Goal: Transaction & Acquisition: Book appointment/travel/reservation

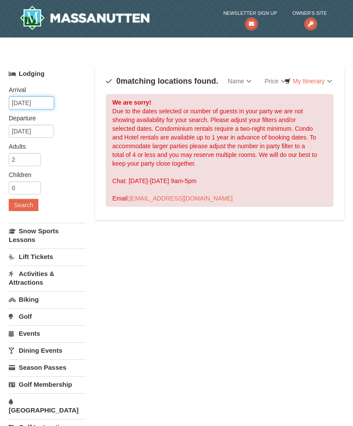
click at [37, 99] on input "[DATE]" at bounding box center [31, 102] width 45 height 13
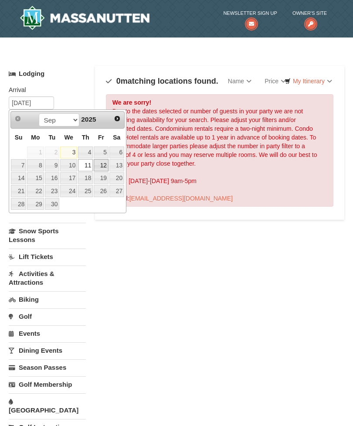
click at [107, 160] on link "12" at bounding box center [101, 165] width 15 height 12
type input "[DATE]"
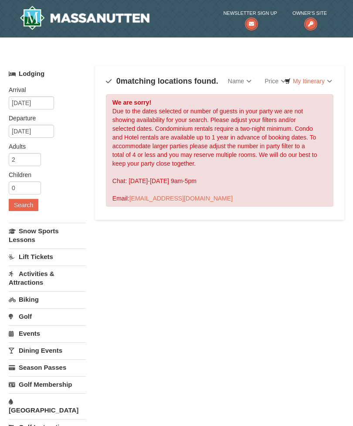
click at [31, 205] on button "Search" at bounding box center [24, 205] width 30 height 12
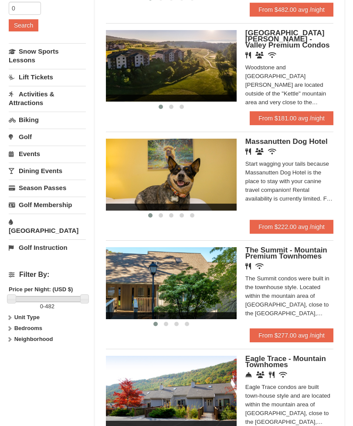
scroll to position [181, 0]
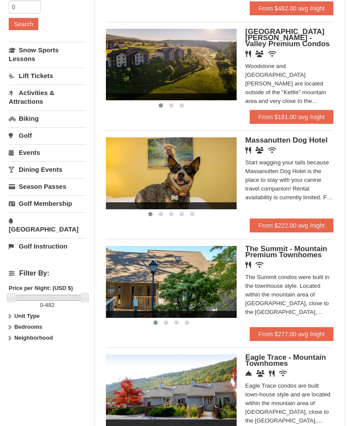
click at [7, 313] on icon at bounding box center [10, 316] width 6 height 6
click at [13, 340] on label "Bedrooms" at bounding box center [47, 344] width 77 height 9
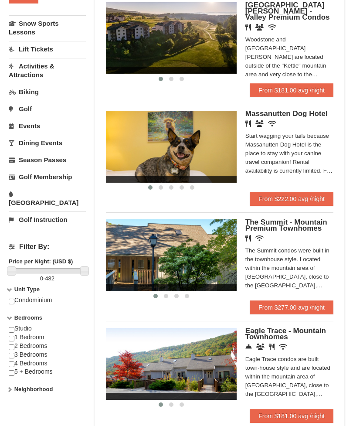
click at [11, 336] on input "checkbox" at bounding box center [12, 339] width 6 height 6
checkbox input "true"
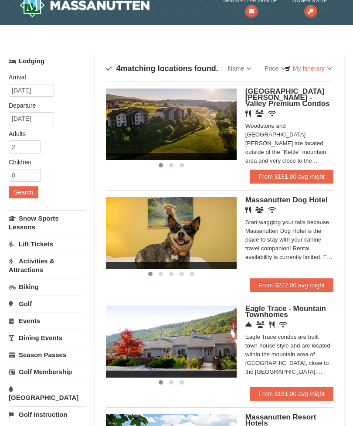
scroll to position [0, 0]
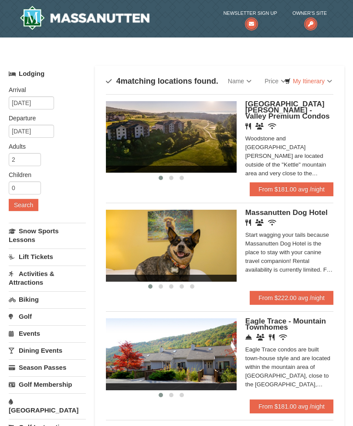
click at [301, 399] on link "From $181.00 avg /night" at bounding box center [292, 406] width 84 height 14
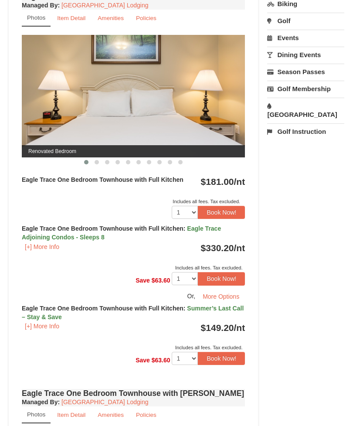
scroll to position [372, 0]
click at [223, 358] on button "Book Now!" at bounding box center [221, 358] width 47 height 13
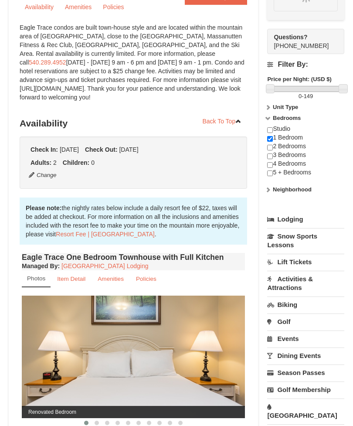
scroll to position [92, 0]
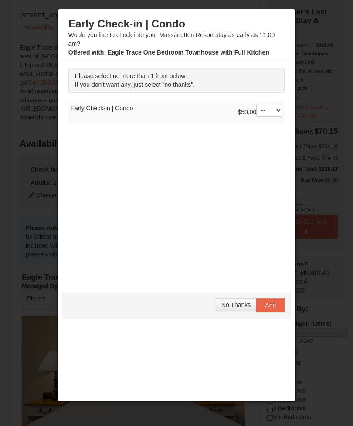
click at [242, 299] on button "No Thanks" at bounding box center [236, 304] width 41 height 13
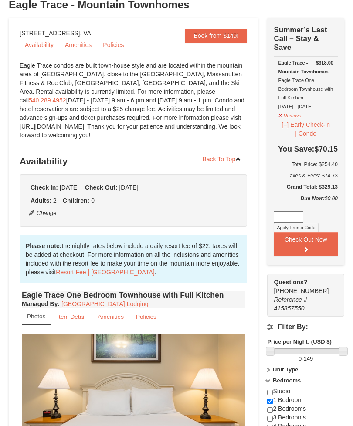
scroll to position [76, 0]
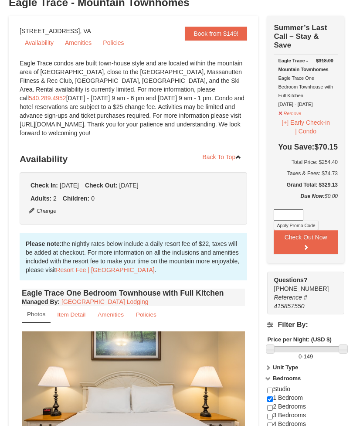
click at [276, 390] on div "Studio 1 Bedroom 2 Bedrooms 3 Bedrooms 4 Bedrooms 5 + Bedrooms" at bounding box center [305, 415] width 77 height 61
click at [268, 389] on input "checkbox" at bounding box center [270, 391] width 6 height 6
checkbox input "true"
click at [271, 399] on input "checkbox" at bounding box center [270, 399] width 6 height 6
checkbox input "false"
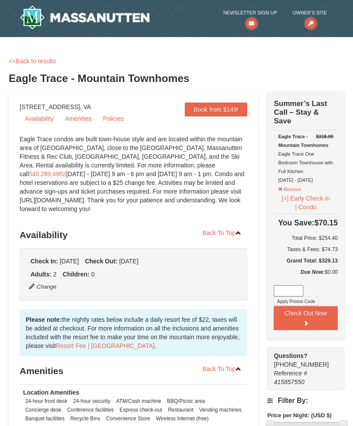
scroll to position [0, 0]
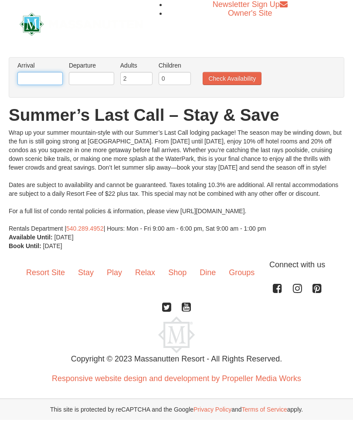
click at [49, 77] on input "text" at bounding box center [39, 78] width 45 height 13
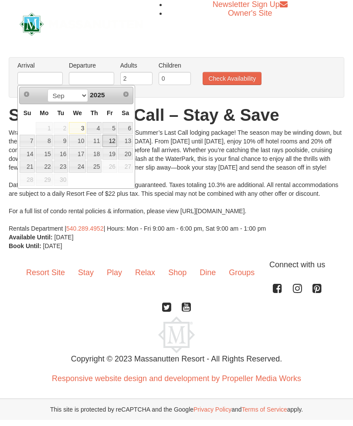
click at [110, 143] on link "12" at bounding box center [109, 141] width 15 height 12
type input "[DATE]"
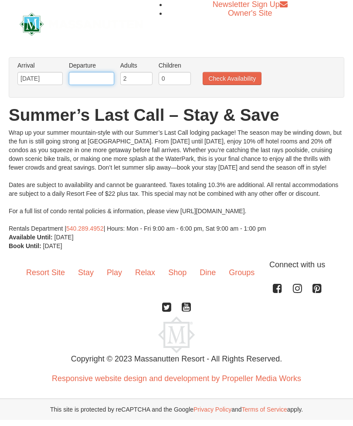
click at [98, 84] on input "text" at bounding box center [91, 78] width 45 height 13
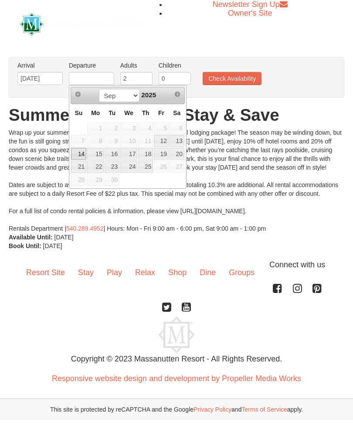
click at [82, 152] on link "14" at bounding box center [78, 154] width 15 height 12
type input "[DATE]"
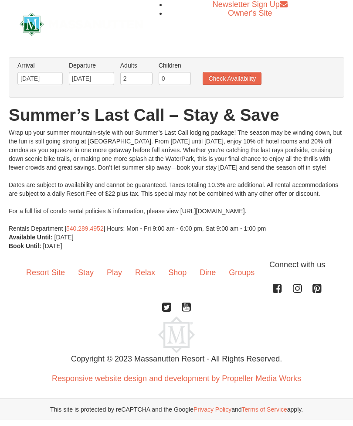
click at [230, 79] on button "Check Availability" at bounding box center [232, 78] width 59 height 13
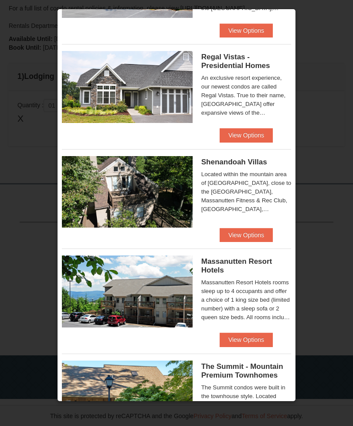
scroll to position [91, 0]
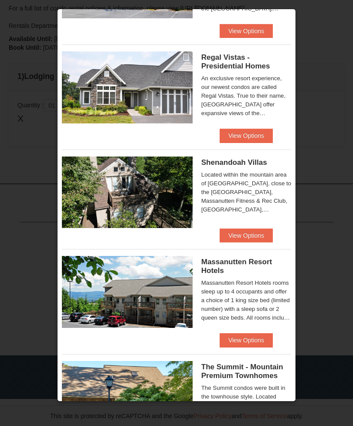
click at [261, 236] on button "View Options" at bounding box center [246, 235] width 53 height 14
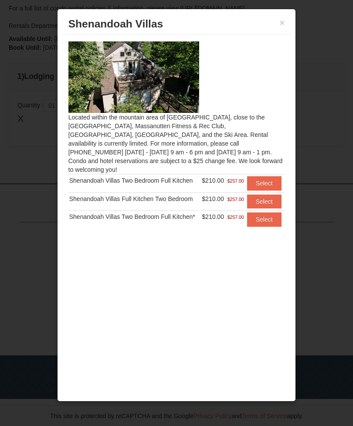
click at [268, 176] on button "Select" at bounding box center [264, 183] width 34 height 14
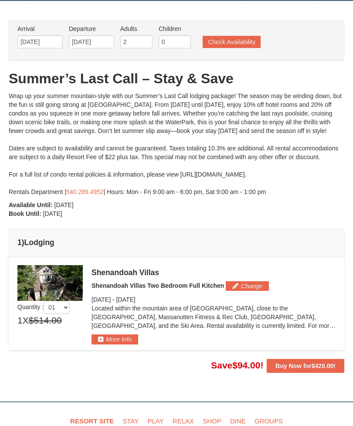
click at [231, 45] on button "Check Availability" at bounding box center [232, 42] width 58 height 12
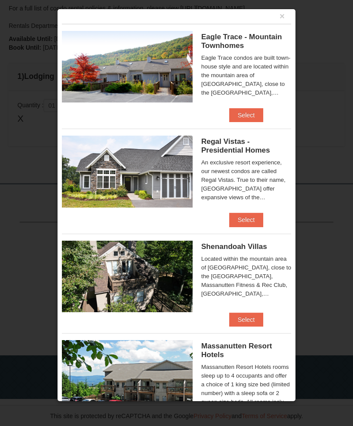
scroll to position [18, 0]
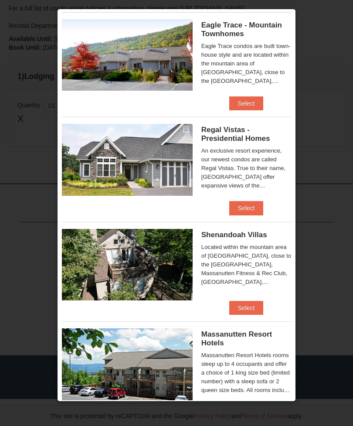
click at [251, 206] on button "Select" at bounding box center [246, 208] width 34 height 14
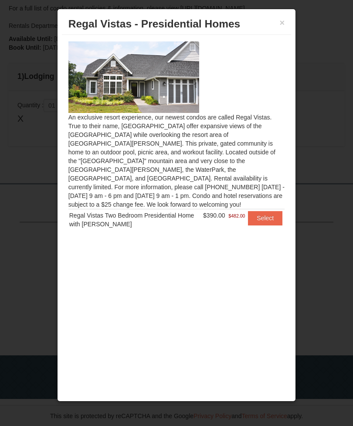
click at [278, 32] on div "× Regal Vistas - Presidential Homes" at bounding box center [177, 24] width 230 height 21
click at [282, 25] on button "×" at bounding box center [282, 22] width 5 height 9
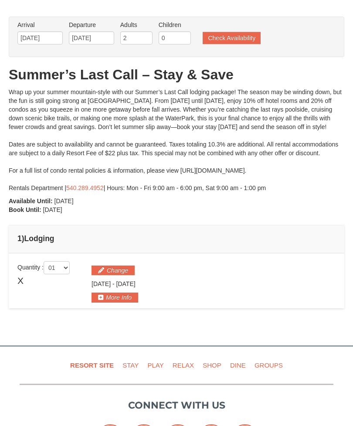
scroll to position [39, 0]
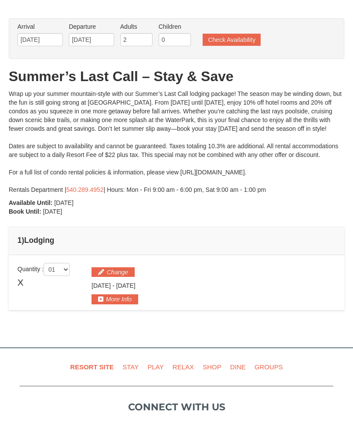
click at [245, 39] on button "Check Availability" at bounding box center [232, 40] width 58 height 12
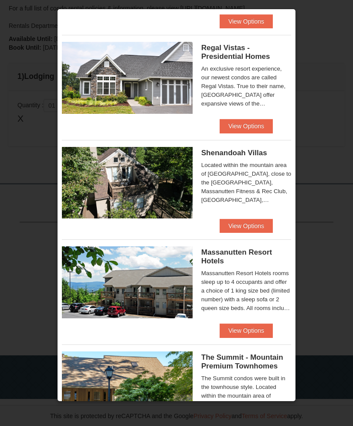
scroll to position [125, 0]
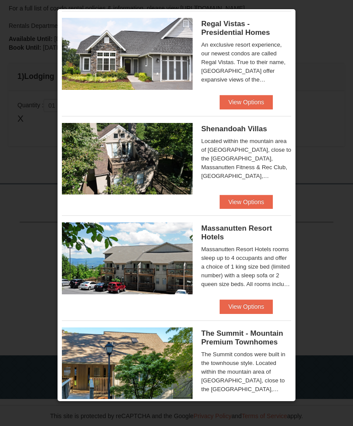
click at [250, 306] on button "View Options" at bounding box center [246, 306] width 53 height 14
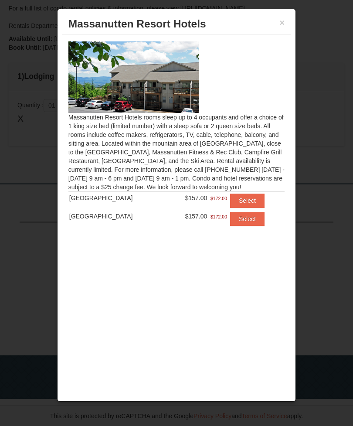
click at [281, 27] on button "×" at bounding box center [282, 22] width 5 height 9
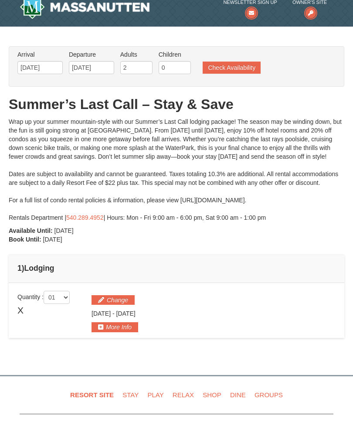
scroll to position [0, 0]
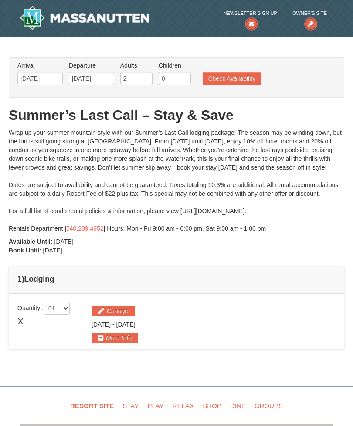
click at [246, 81] on button "Check Availability" at bounding box center [232, 78] width 58 height 12
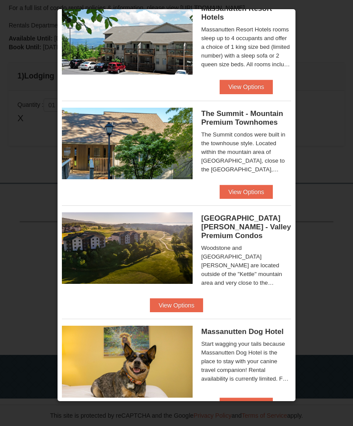
scroll to position [344, 0]
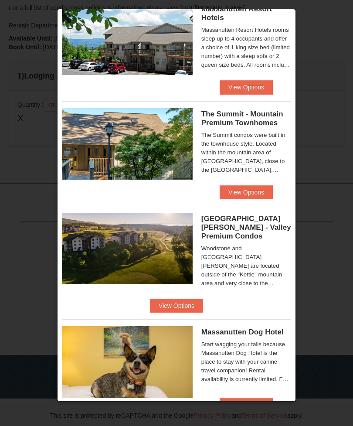
click at [256, 193] on button "View Options" at bounding box center [246, 192] width 53 height 14
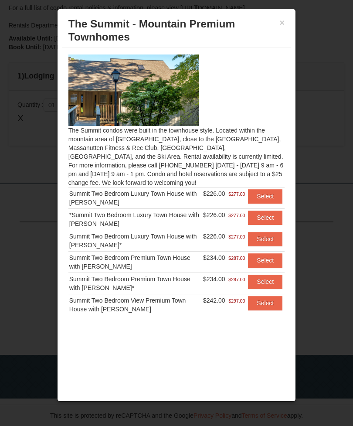
click at [280, 23] on button "×" at bounding box center [282, 22] width 5 height 9
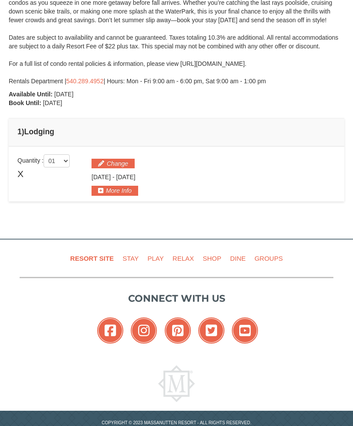
scroll to position [0, 0]
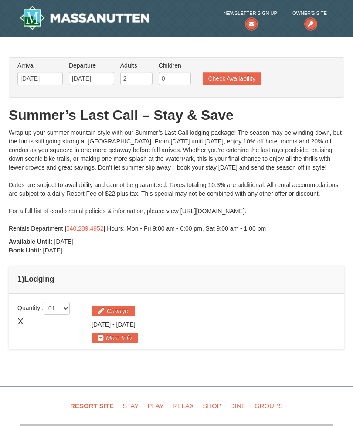
click at [250, 79] on button "Check Availability" at bounding box center [232, 78] width 58 height 12
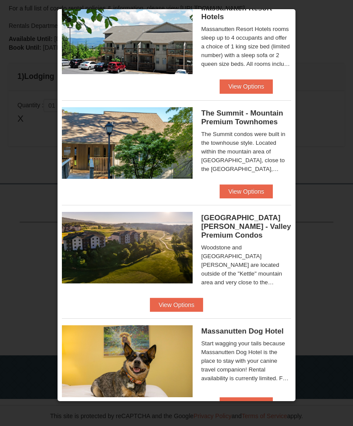
scroll to position [344, 0]
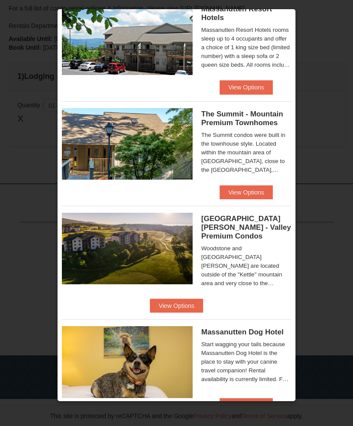
click at [203, 298] on button "View Options" at bounding box center [176, 305] width 53 height 14
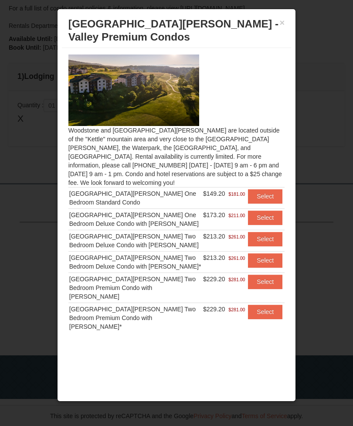
click at [270, 189] on button "Select" at bounding box center [265, 196] width 34 height 14
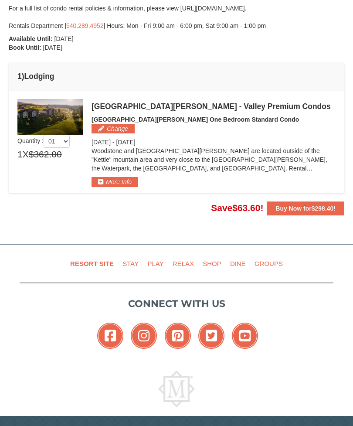
click at [118, 177] on button "More Info" at bounding box center [114, 182] width 47 height 10
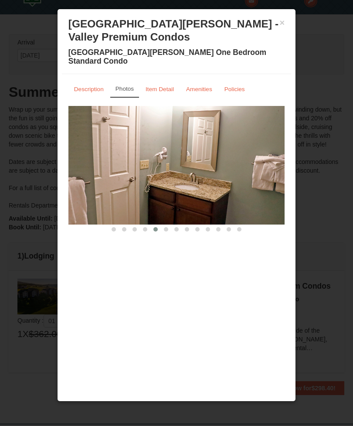
scroll to position [24, 0]
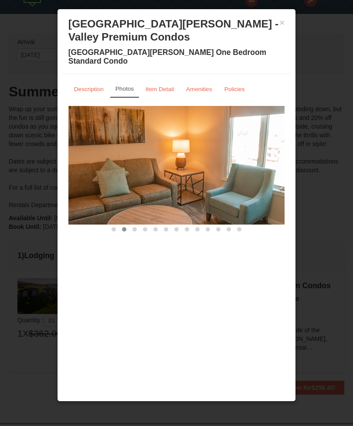
click at [173, 86] on small "Item Detail" at bounding box center [159, 89] width 28 height 7
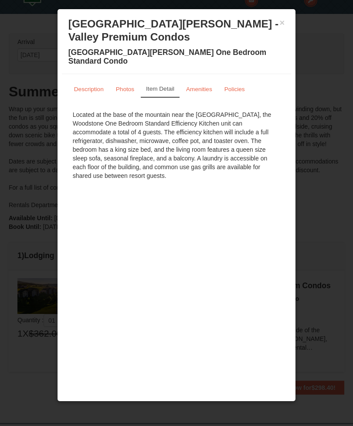
click at [210, 81] on link "Amenities" at bounding box center [198, 89] width 37 height 17
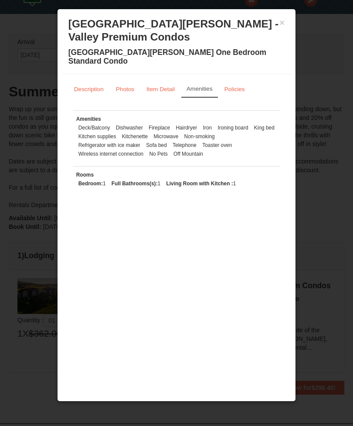
click at [95, 86] on small "Description" at bounding box center [89, 89] width 30 height 7
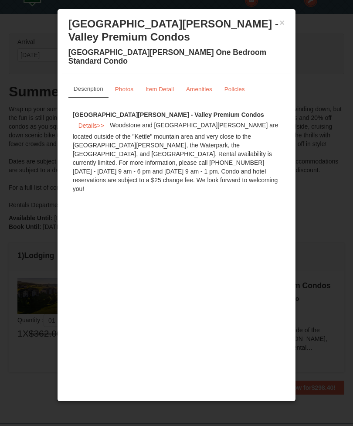
click at [283, 25] on button "×" at bounding box center [282, 22] width 5 height 9
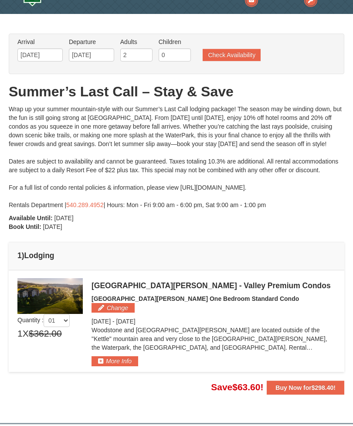
click at [319, 384] on span "$298.40" at bounding box center [322, 387] width 22 height 7
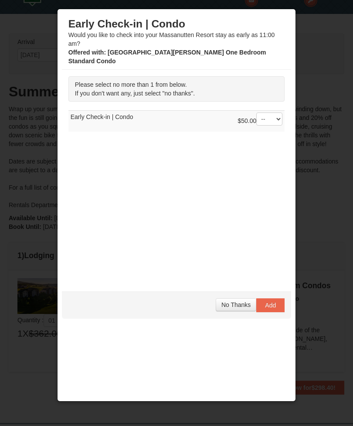
click at [235, 299] on button "No Thanks" at bounding box center [236, 304] width 41 height 13
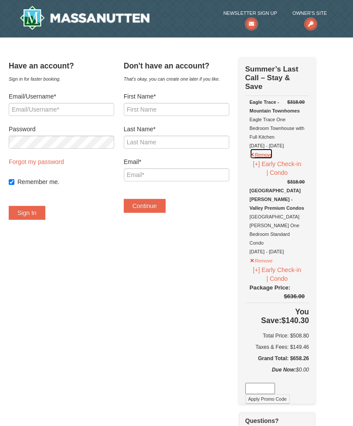
click at [273, 151] on button "Remove" at bounding box center [262, 153] width 24 height 11
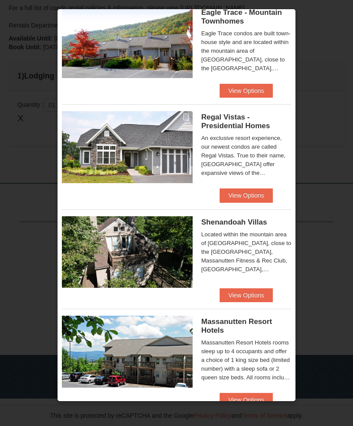
scroll to position [36, 0]
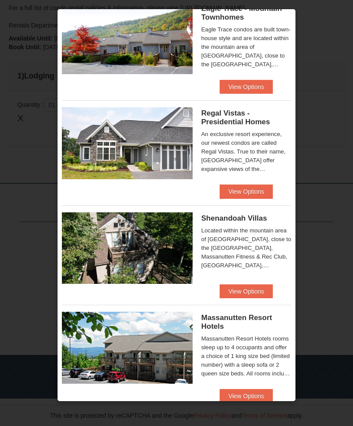
click at [263, 291] on button "View Options" at bounding box center [246, 291] width 53 height 14
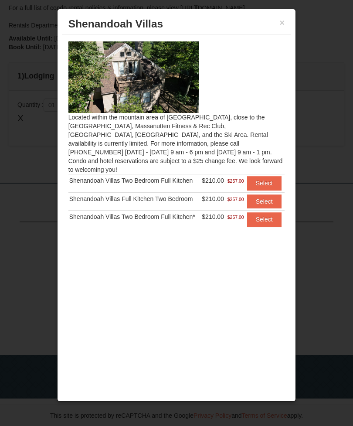
click at [276, 22] on h3 "Shenandoah Villas" at bounding box center [176, 23] width 216 height 13
click at [282, 30] on h3 "Shenandoah Villas" at bounding box center [176, 23] width 216 height 13
click at [287, 19] on div "× [GEOGRAPHIC_DATA]" at bounding box center [177, 24] width 230 height 21
click at [284, 20] on button "×" at bounding box center [282, 22] width 5 height 9
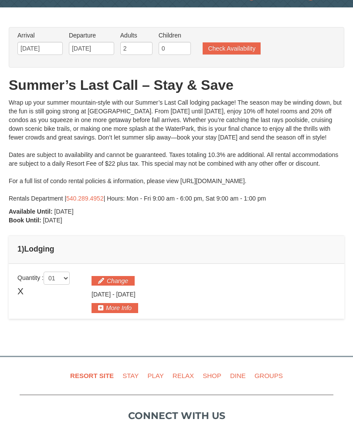
scroll to position [27, 0]
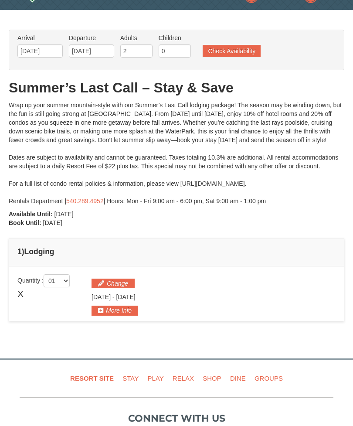
click at [253, 52] on button "Check Availability" at bounding box center [232, 51] width 58 height 12
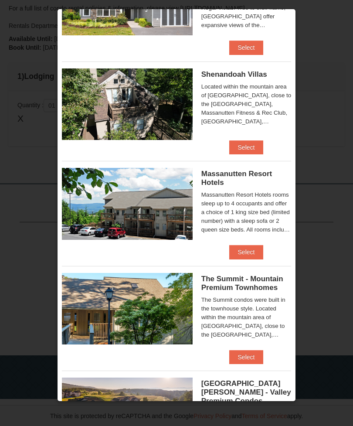
scroll to position [180, 0]
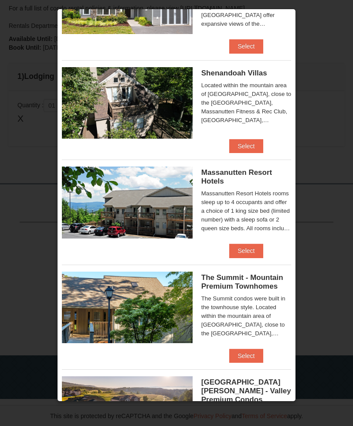
click at [256, 257] on button "Select" at bounding box center [246, 251] width 34 height 14
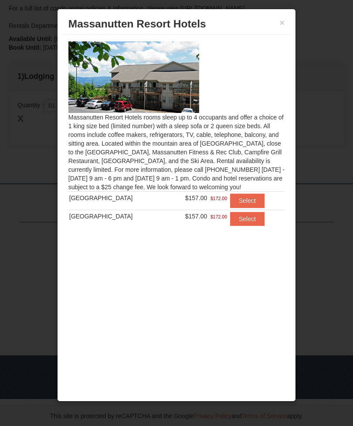
click at [252, 194] on button "Select" at bounding box center [247, 200] width 34 height 14
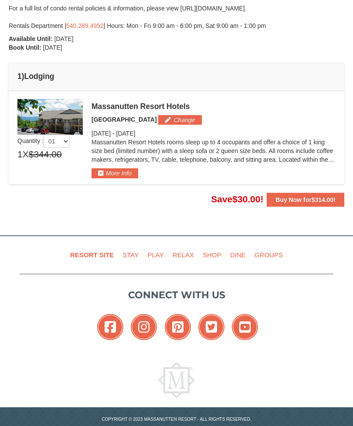
click at [131, 171] on button "More Info" at bounding box center [114, 173] width 47 height 10
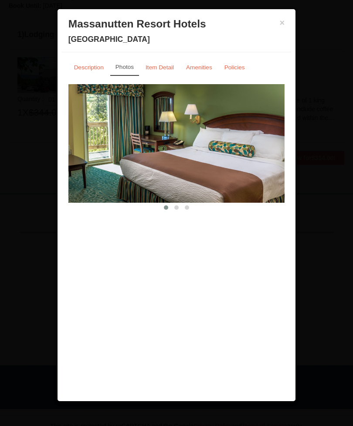
scroll to position [254, 0]
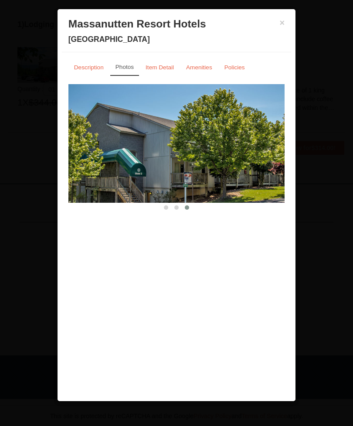
click at [167, 66] on small "Item Detail" at bounding box center [159, 67] width 28 height 7
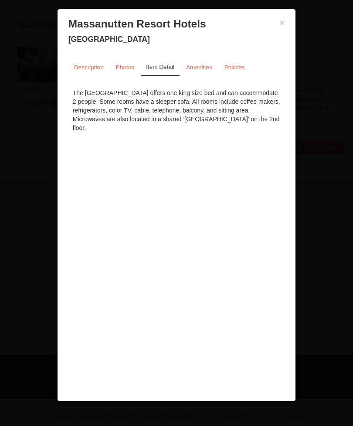
click at [207, 65] on small "Amenities" at bounding box center [199, 67] width 26 height 7
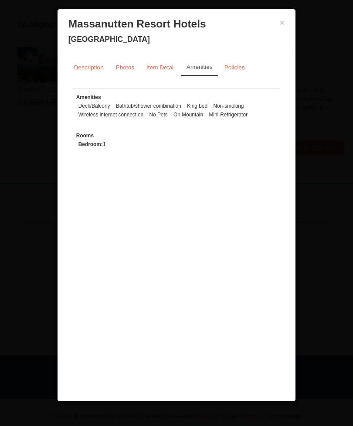
click at [236, 65] on small "Policies" at bounding box center [234, 67] width 20 height 7
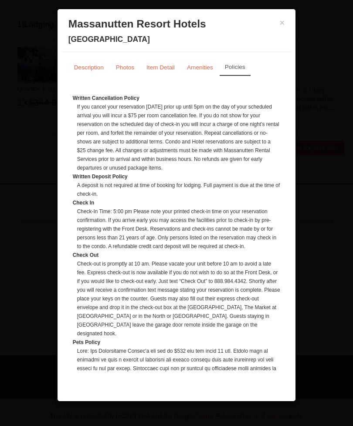
click at [98, 72] on link "Description" at bounding box center [88, 67] width 41 height 17
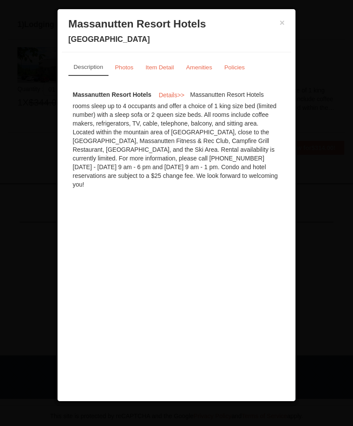
click at [282, 25] on button "×" at bounding box center [282, 22] width 5 height 9
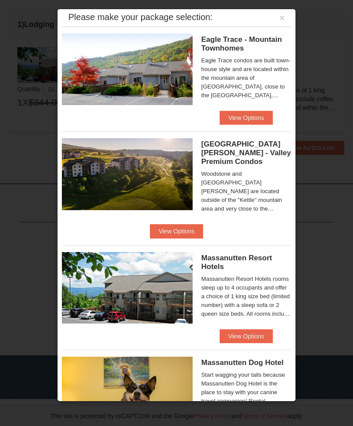
scroll to position [3, 0]
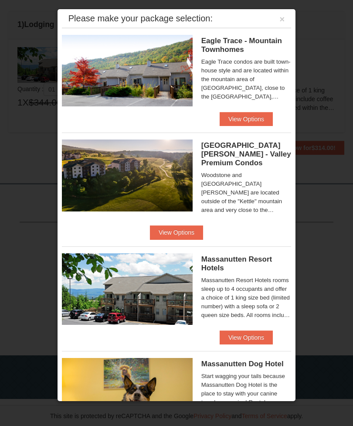
click at [203, 225] on button "View Options" at bounding box center [176, 232] width 53 height 14
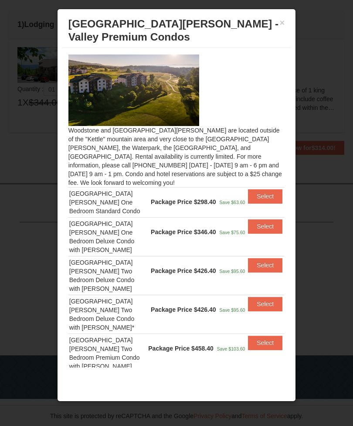
click at [284, 27] on button "×" at bounding box center [282, 22] width 5 height 9
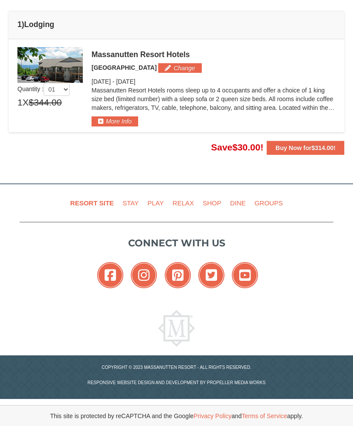
click at [170, 72] on button "Change" at bounding box center [179, 68] width 43 height 10
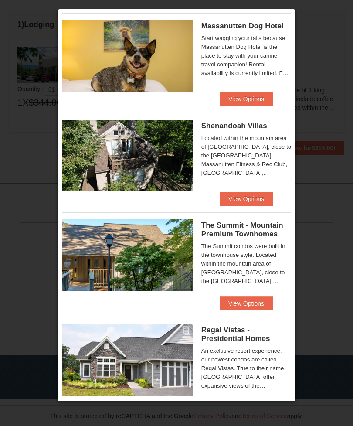
scroll to position [340, 0]
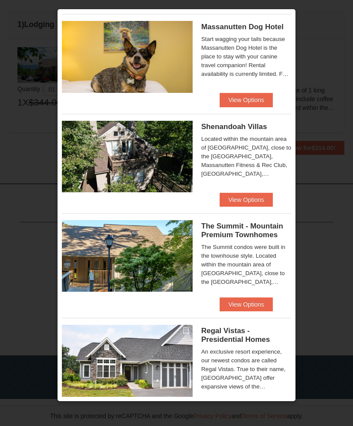
click at [258, 297] on button "View Options" at bounding box center [246, 304] width 53 height 14
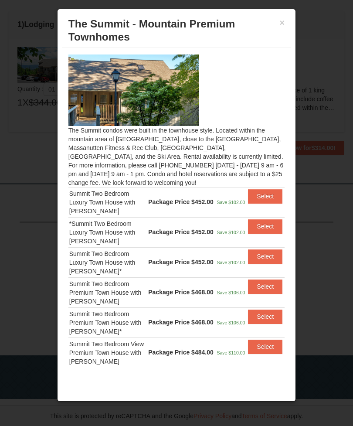
click at [283, 18] on button "×" at bounding box center [282, 22] width 5 height 9
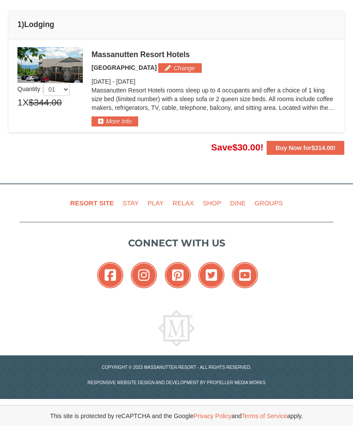
click at [174, 65] on button "Change" at bounding box center [179, 68] width 43 height 10
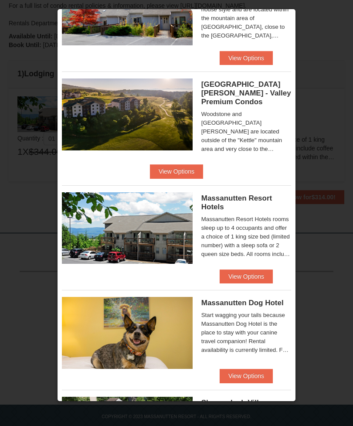
scroll to position [67, 0]
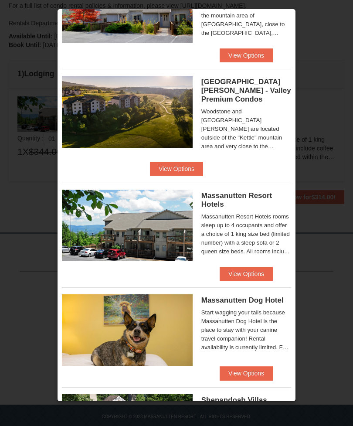
click at [254, 270] on button "View Options" at bounding box center [246, 274] width 53 height 14
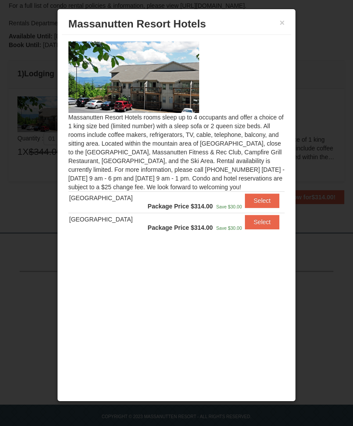
click at [281, 27] on button "×" at bounding box center [282, 22] width 5 height 9
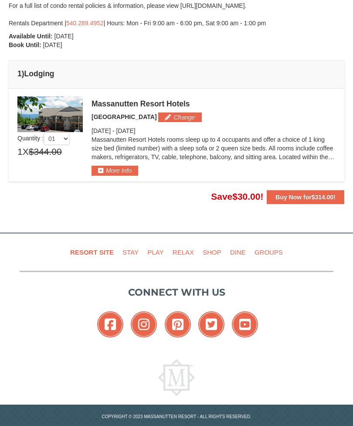
click at [169, 115] on button "Change" at bounding box center [179, 117] width 43 height 10
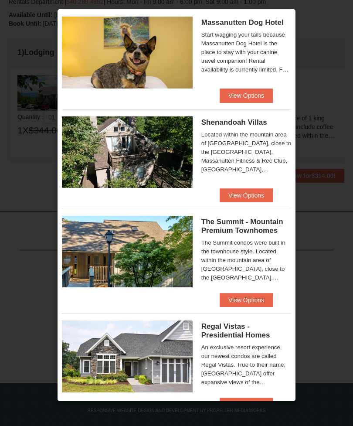
scroll to position [344, 0]
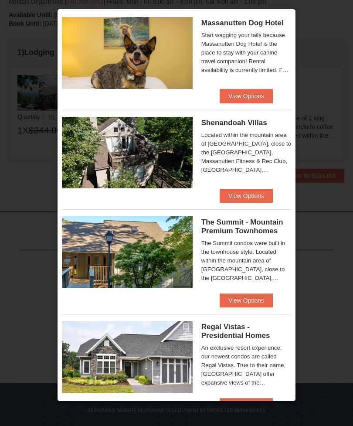
click at [260, 294] on button "View Options" at bounding box center [246, 300] width 53 height 14
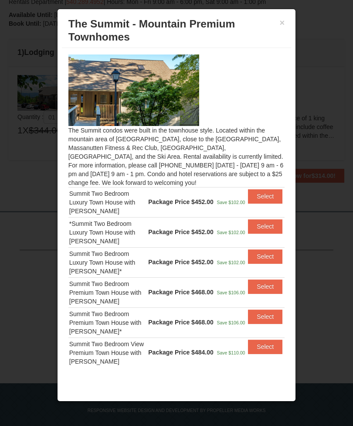
click at [280, 26] on button "×" at bounding box center [282, 22] width 5 height 9
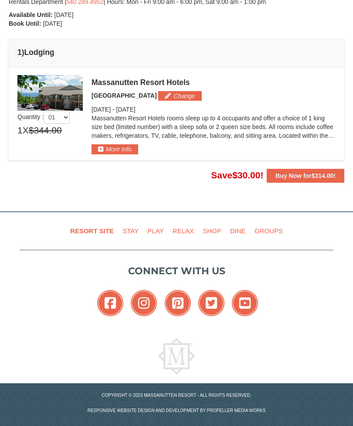
click at [174, 97] on button "Change" at bounding box center [179, 96] width 43 height 10
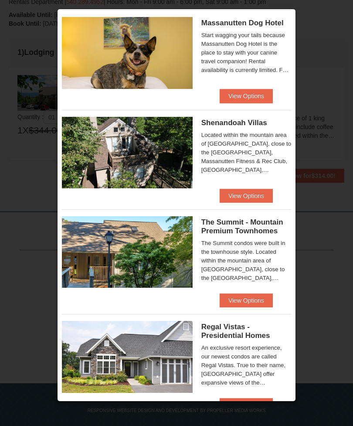
click at [260, 189] on button "View Options" at bounding box center [246, 196] width 53 height 14
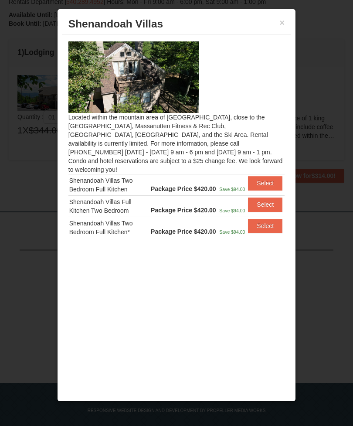
click at [276, 30] on h3 "Shenandoah Villas" at bounding box center [176, 23] width 216 height 13
click at [275, 30] on h3 "Shenandoah Villas" at bounding box center [176, 23] width 216 height 13
click at [284, 20] on button "×" at bounding box center [282, 22] width 5 height 9
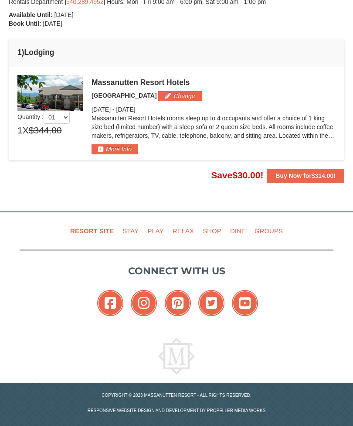
click at [174, 100] on button "Change" at bounding box center [179, 96] width 43 height 10
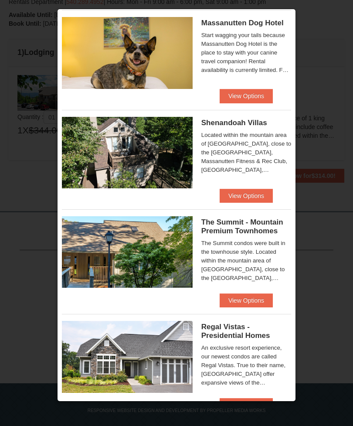
click at [260, 399] on button "View Options" at bounding box center [246, 405] width 53 height 14
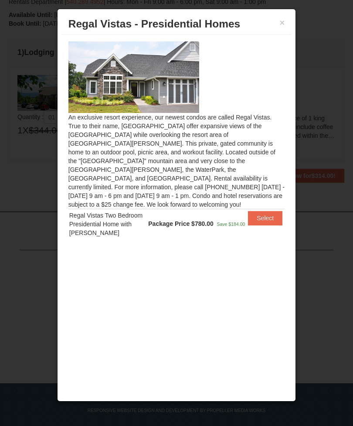
click at [284, 21] on button "×" at bounding box center [282, 22] width 5 height 9
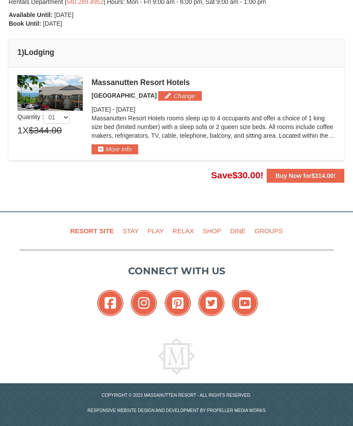
click at [176, 93] on button "Change" at bounding box center [179, 96] width 43 height 10
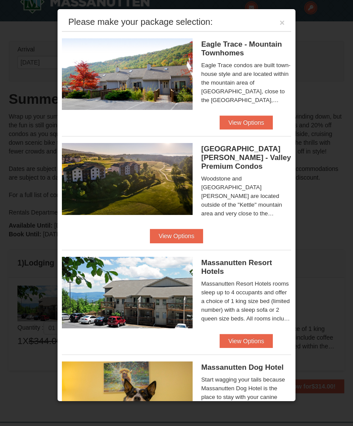
scroll to position [17, 0]
click at [260, 113] on div "Eagle Trace - Mountain Townhomes Eagle Trace One Bedroom Townhouse with Full Ki…" at bounding box center [177, 73] width 230 height 84
click at [262, 119] on button "View Options" at bounding box center [246, 122] width 53 height 14
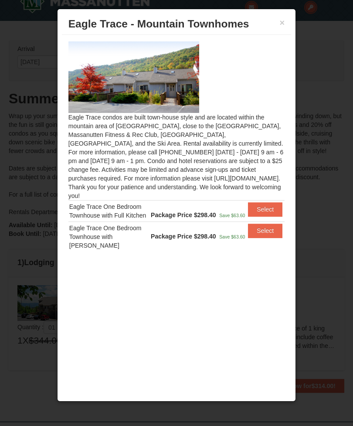
click at [284, 22] on button "×" at bounding box center [282, 22] width 5 height 9
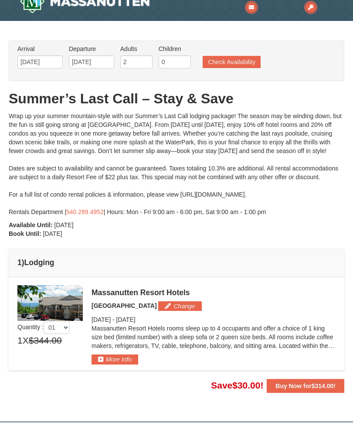
click at [173, 306] on button "Change" at bounding box center [179, 306] width 43 height 10
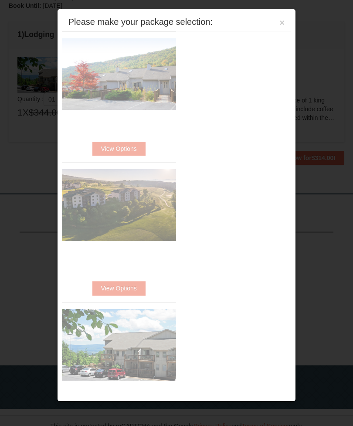
scroll to position [254, 0]
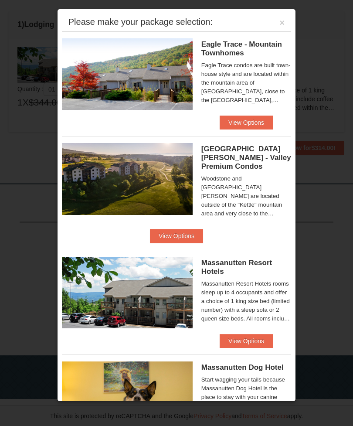
click at [203, 229] on button "View Options" at bounding box center [176, 236] width 53 height 14
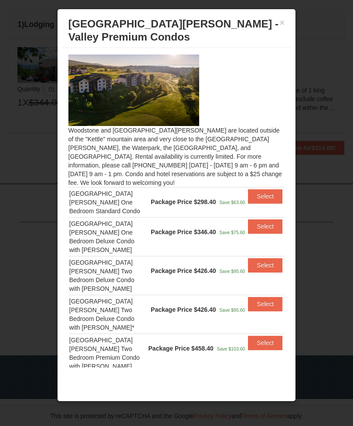
click at [266, 219] on button "Select" at bounding box center [265, 226] width 34 height 14
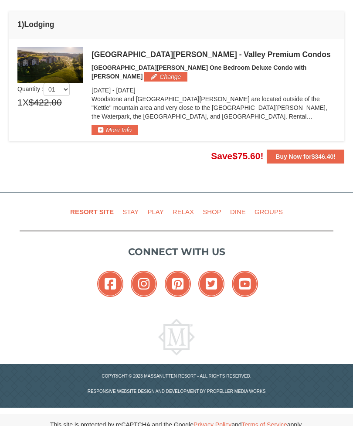
click at [126, 125] on button "More Info" at bounding box center [114, 130] width 47 height 10
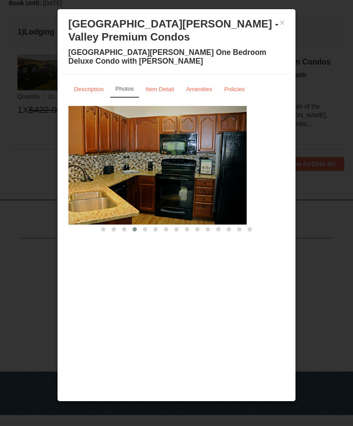
scroll to position [244, 0]
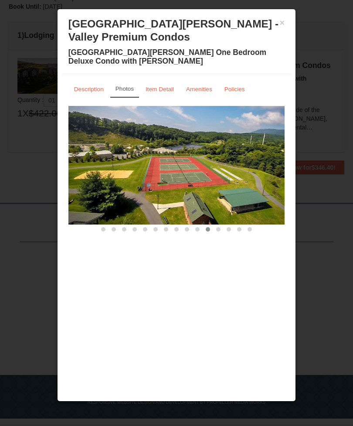
click at [288, 20] on div "× [GEOGRAPHIC_DATA][PERSON_NAME] - Valley Premium Condos [GEOGRAPHIC_DATA][PERS…" at bounding box center [177, 44] width 230 height 61
click at [283, 24] on button "×" at bounding box center [282, 22] width 5 height 9
